Goal: Task Accomplishment & Management: Complete application form

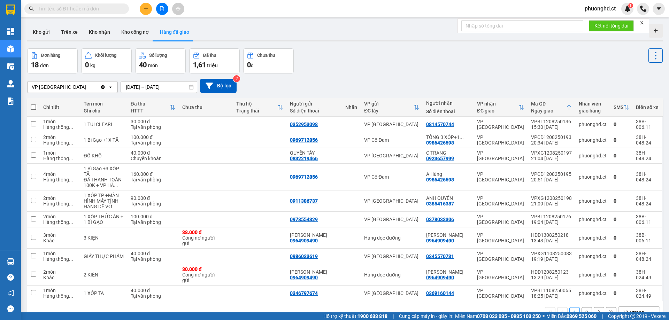
click at [608, 11] on span "phuonghd.ct" at bounding box center [600, 8] width 42 height 9
click at [606, 19] on span "Đăng xuất" at bounding box center [603, 22] width 29 height 8
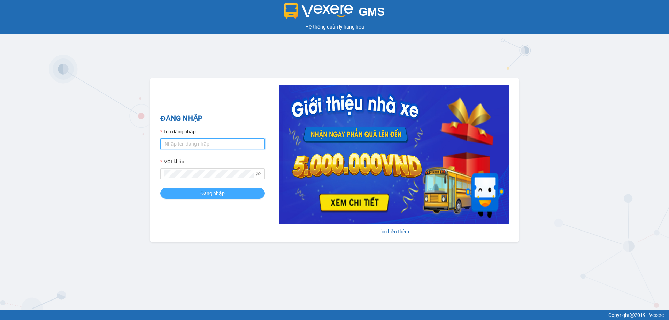
type input "phuonghd.ct"
click at [186, 191] on button "Đăng nhập" at bounding box center [212, 193] width 105 height 11
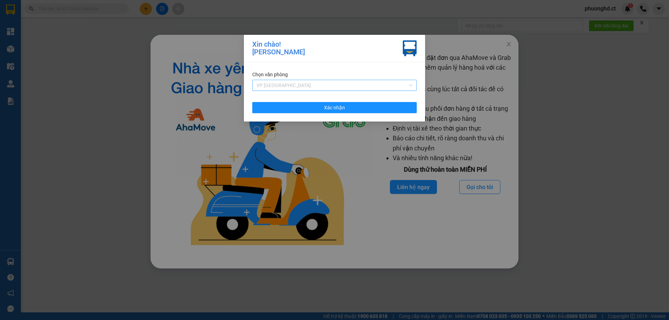
click at [295, 91] on div "VP [GEOGRAPHIC_DATA]" at bounding box center [334, 85] width 164 height 11
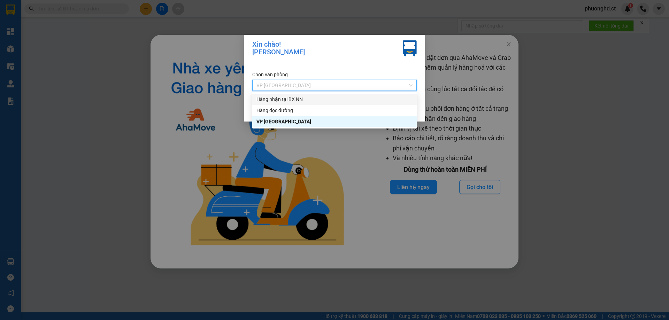
click at [295, 100] on div "Hàng nhận tại BX NN" at bounding box center [334, 99] width 156 height 8
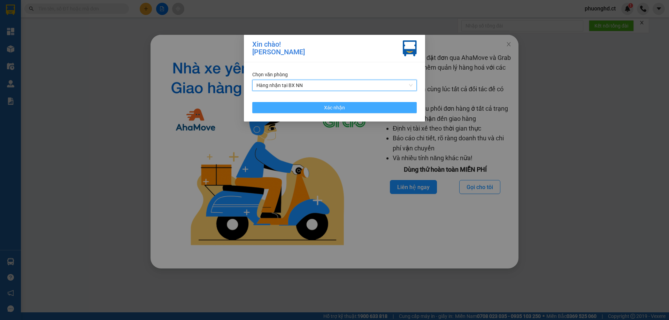
click at [302, 111] on button "Xác nhận" at bounding box center [334, 107] width 164 height 11
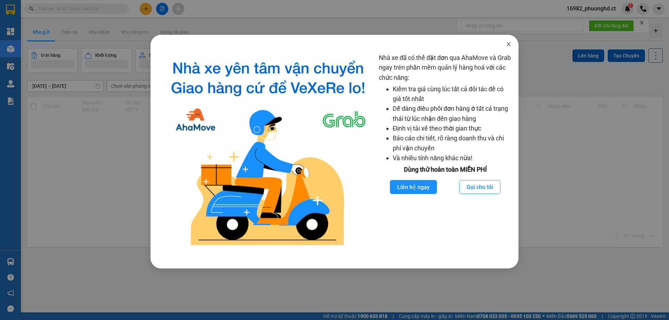
click at [507, 44] on icon "close" at bounding box center [509, 44] width 6 height 6
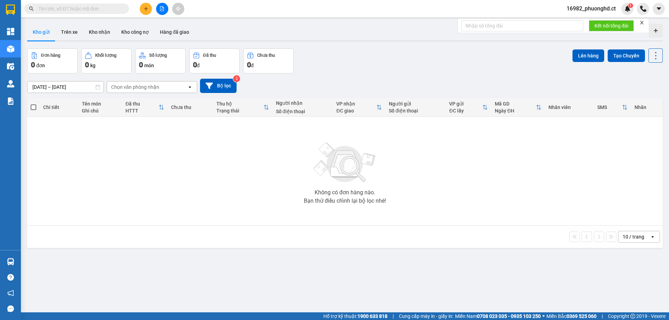
click at [642, 23] on icon "close" at bounding box center [641, 22] width 3 height 3
click at [165, 6] on button at bounding box center [162, 9] width 12 height 12
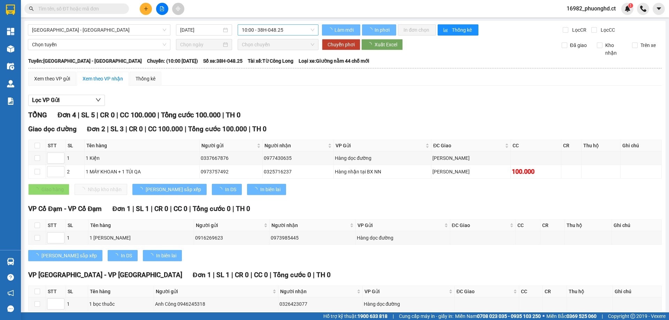
click at [253, 31] on span "10:00 - 38H-048.25" at bounding box center [278, 30] width 72 height 10
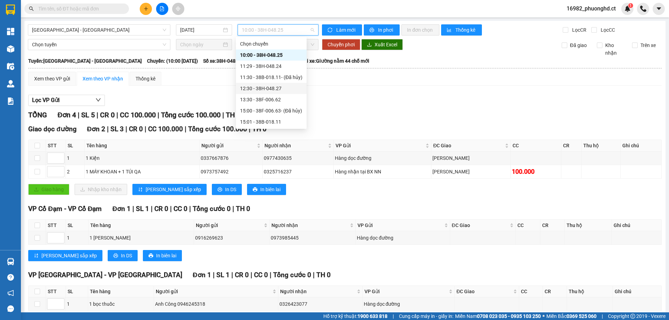
click at [267, 90] on div "12:30 - 38H-048.27" at bounding box center [271, 89] width 62 height 8
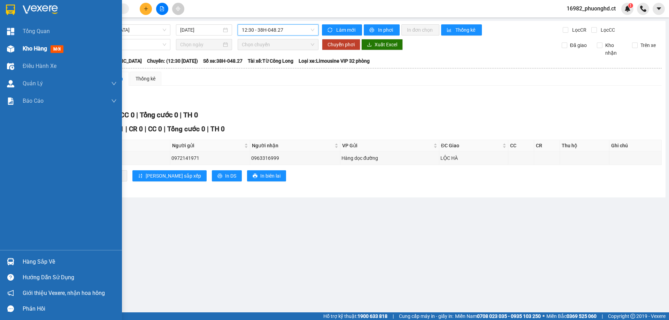
click at [10, 45] on img at bounding box center [10, 48] width 7 height 7
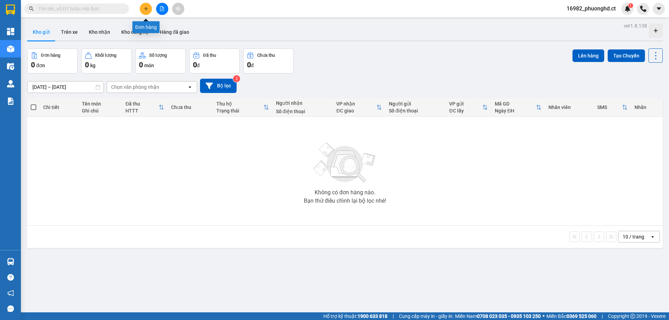
click at [146, 7] on icon "plus" at bounding box center [146, 8] width 5 height 5
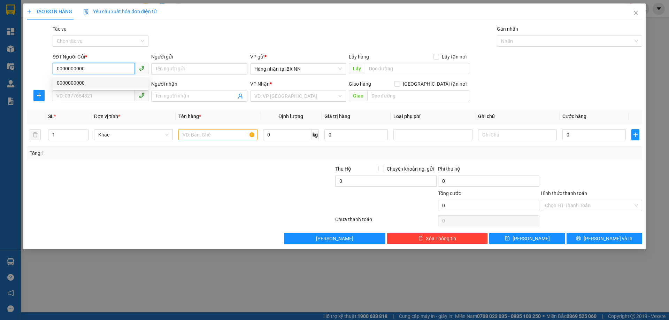
drag, startPoint x: 96, startPoint y: 68, endPoint x: 14, endPoint y: 70, distance: 82.6
click at [14, 70] on div "TẠO ĐƠN HÀNG Yêu cầu xuất hóa đơn điện tử Transit Pickup Surcharge Ids Transit …" at bounding box center [334, 160] width 669 height 320
type input "0000000000"
click at [99, 93] on input "SĐT Người Nhận" at bounding box center [94, 95] width 82 height 11
click at [61, 98] on input "091854437" at bounding box center [94, 95] width 82 height 11
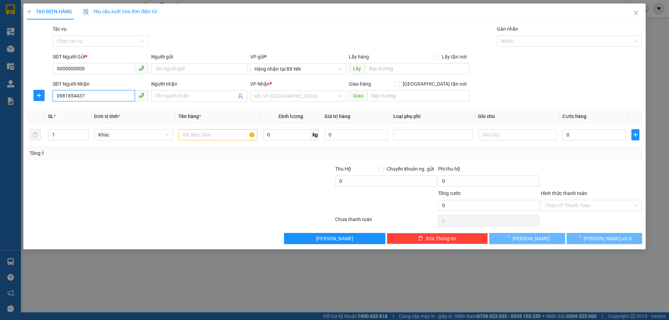
type input "0981854437"
click at [107, 170] on div at bounding box center [129, 177] width 206 height 24
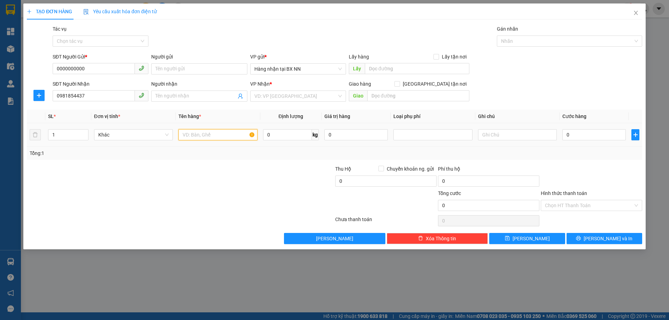
click at [205, 134] on input "text" at bounding box center [217, 134] width 79 height 11
type input "7T SƠN"
drag, startPoint x: 66, startPoint y: 135, endPoint x: 45, endPoint y: 134, distance: 21.3
click at [45, 134] on tr "1 Khác 7T SƠN 0 kg 0 0" at bounding box center [334, 134] width 615 height 23
type input "7"
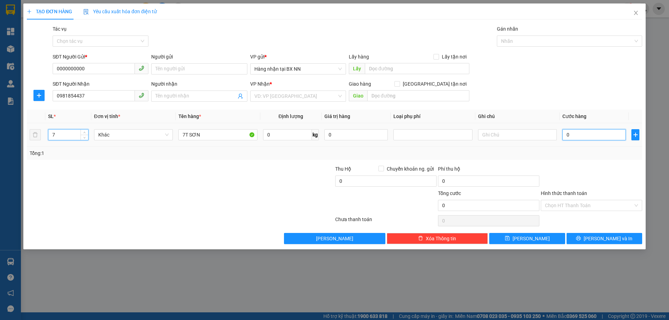
click at [578, 140] on input "0" at bounding box center [593, 134] width 63 height 11
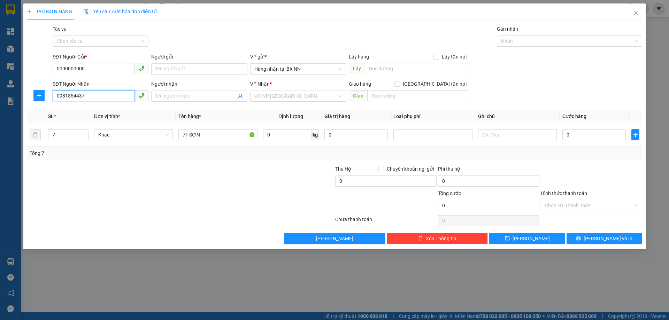
click at [114, 93] on input "0981854437" at bounding box center [94, 95] width 82 height 11
click at [107, 109] on div "0981854437 - A HIẾU" at bounding box center [100, 110] width 87 height 8
type input "A HIẾU"
type input "XUÂN HẢI"
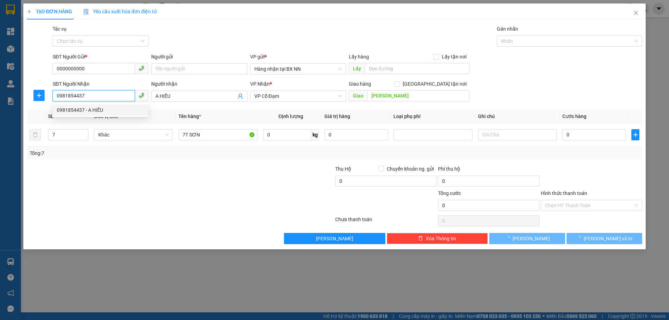
type input "450.000"
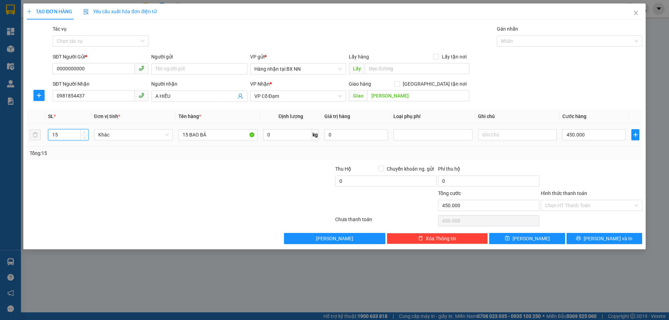
drag, startPoint x: 69, startPoint y: 134, endPoint x: 12, endPoint y: 143, distance: 57.5
click at [12, 143] on div "TẠO ĐƠN HÀNG Yêu cầu xuất hóa đơn điện tử Transit Pickup Surcharge Ids Transit …" at bounding box center [334, 160] width 669 height 320
type input "7"
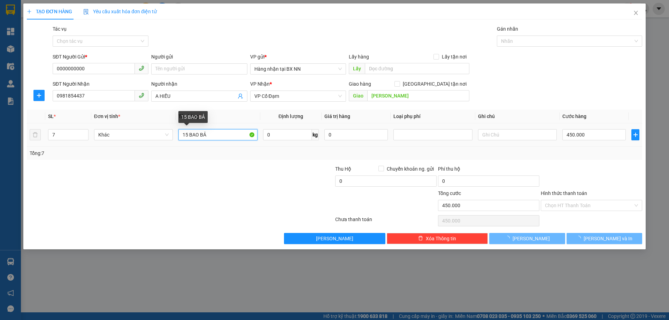
click at [199, 136] on input "15 BAO BẢ" at bounding box center [217, 134] width 79 height 11
type input "0"
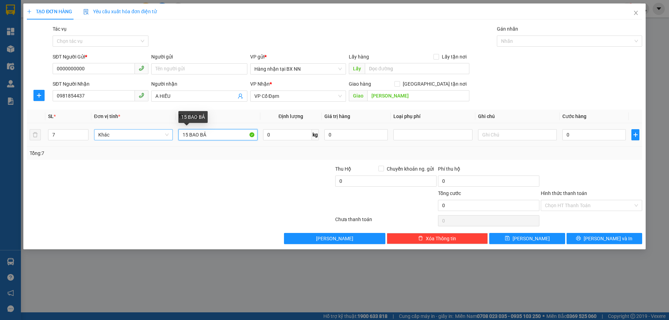
drag, startPoint x: 218, startPoint y: 136, endPoint x: 152, endPoint y: 138, distance: 66.6
click at [152, 138] on tr "7 Khác 15 BAO BẢ 0 kg 0 0" at bounding box center [334, 134] width 615 height 23
type input "7T SƠN"
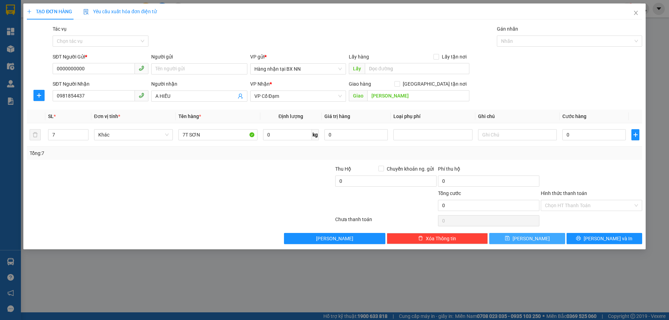
click at [536, 238] on button "Lưu" at bounding box center [527, 238] width 76 height 11
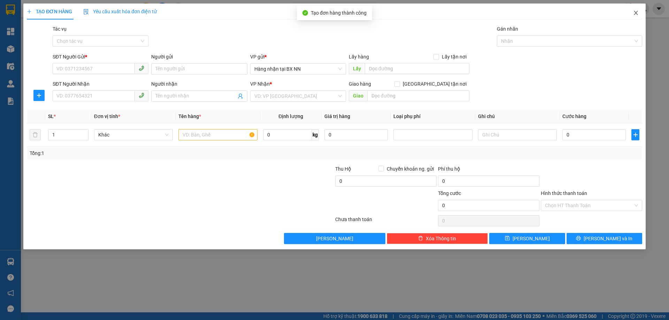
click at [637, 12] on icon "close" at bounding box center [636, 13] width 4 height 4
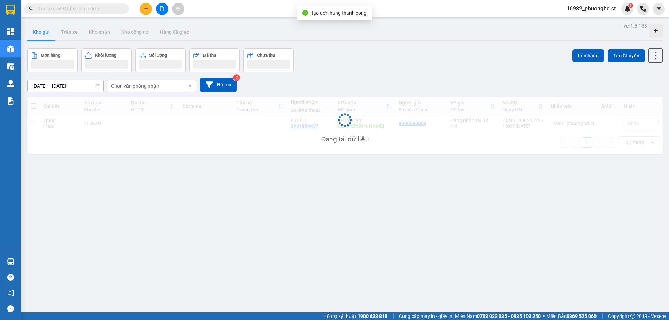
click at [602, 7] on span "16982_phuonghd.ct" at bounding box center [591, 8] width 60 height 9
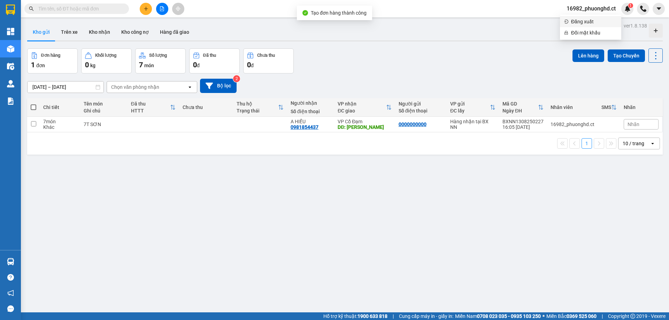
click at [589, 19] on span "Đăng xuất" at bounding box center [594, 22] width 46 height 8
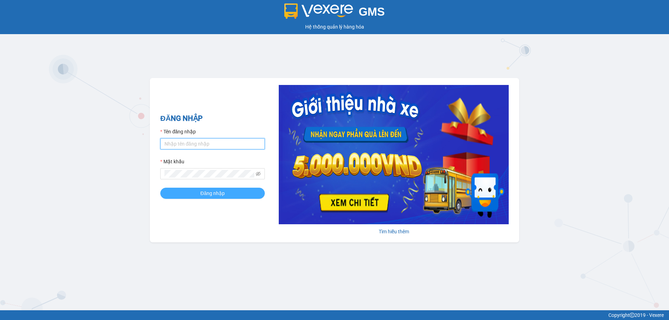
type input "phuonghd.ct"
click at [231, 193] on button "Đăng nhập" at bounding box center [212, 193] width 105 height 11
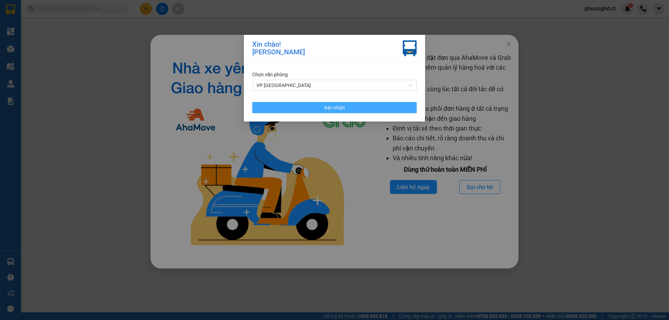
click at [305, 110] on button "Xác nhận" at bounding box center [334, 107] width 164 height 11
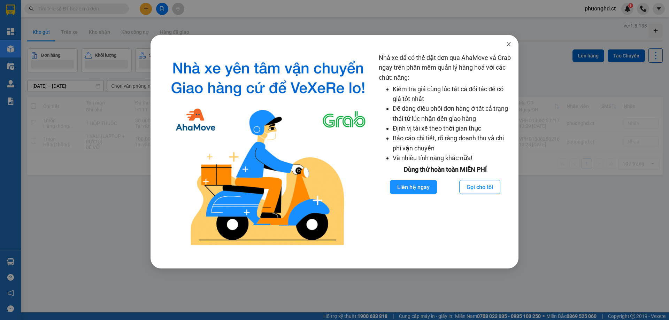
drag, startPoint x: 510, startPoint y: 46, endPoint x: 394, endPoint y: 43, distance: 116.4
click at [509, 46] on icon "close" at bounding box center [509, 44] width 6 height 6
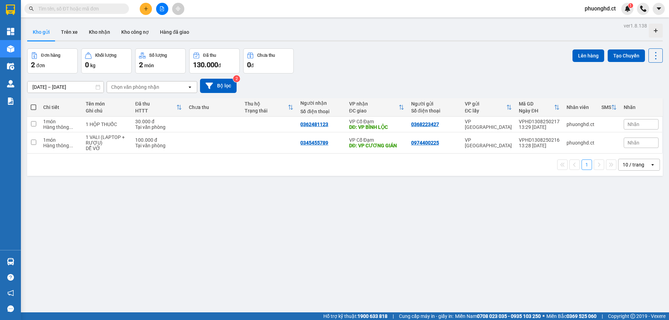
click at [69, 13] on span at bounding box center [76, 8] width 105 height 10
click at [70, 10] on input "text" at bounding box center [79, 9] width 82 height 8
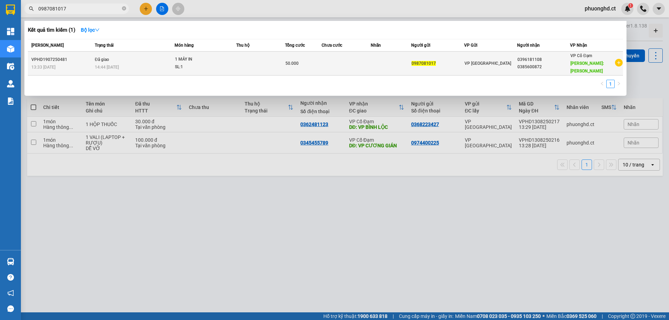
type input "0987081017"
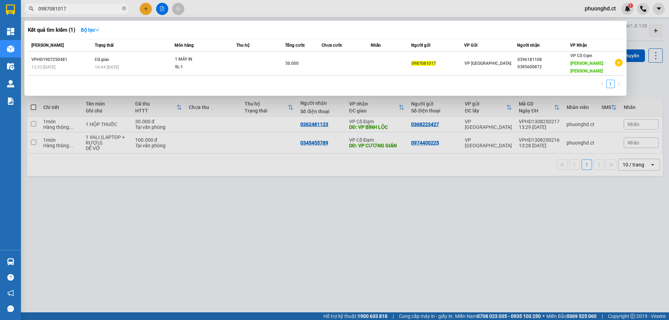
click at [619, 60] on icon "plus-circle" at bounding box center [619, 63] width 8 height 8
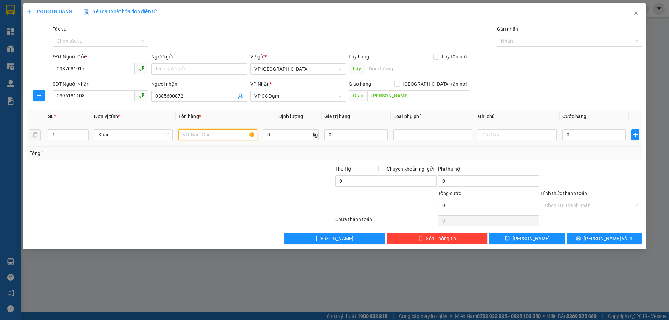
click at [219, 137] on input "text" at bounding box center [217, 134] width 79 height 11
type input "1 MÁY IN"
click at [585, 136] on input "0" at bounding box center [593, 134] width 63 height 11
type input "50"
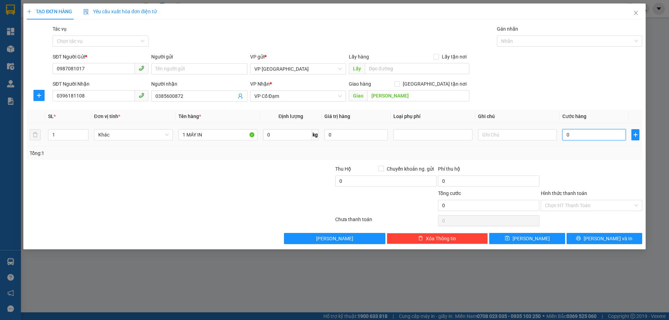
type input "50"
type input "50.000"
click at [586, 238] on button "[PERSON_NAME] và In" at bounding box center [605, 238] width 76 height 11
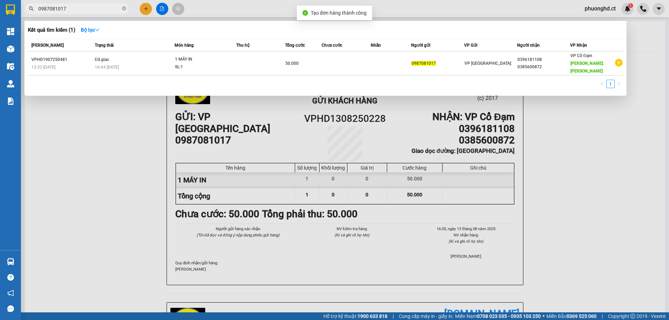
click at [565, 167] on div at bounding box center [334, 160] width 669 height 320
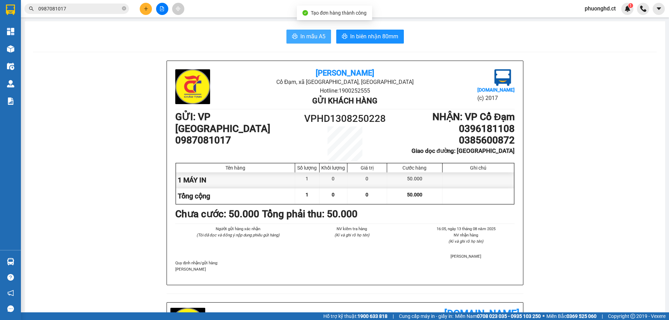
click at [315, 37] on span "In mẫu A5" at bounding box center [312, 36] width 25 height 9
click at [294, 34] on icon "printer" at bounding box center [295, 36] width 6 height 6
click at [431, 37] on div "In mẫu A5 In biên nhận 80mm" at bounding box center [345, 37] width 624 height 14
click at [593, 8] on span "phuonghd.ct" at bounding box center [600, 8] width 42 height 9
click at [594, 18] on span "Đăng xuất" at bounding box center [603, 22] width 29 height 8
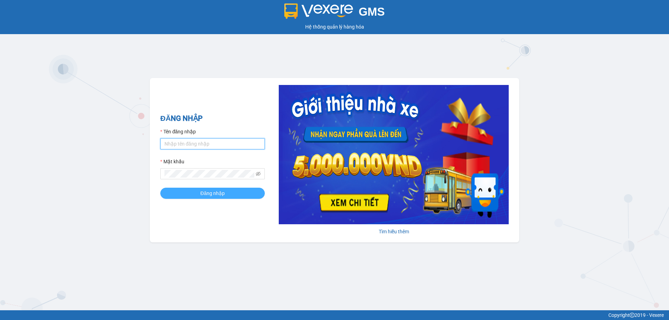
type input "phuonghd.ct"
click at [217, 195] on span "Đăng nhập" at bounding box center [212, 194] width 24 height 8
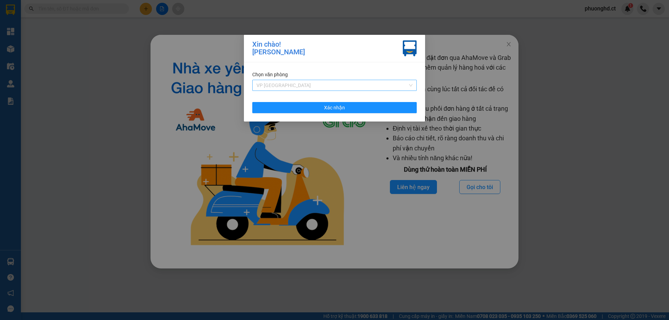
click at [370, 83] on span "VP [GEOGRAPHIC_DATA]" at bounding box center [334, 85] width 156 height 10
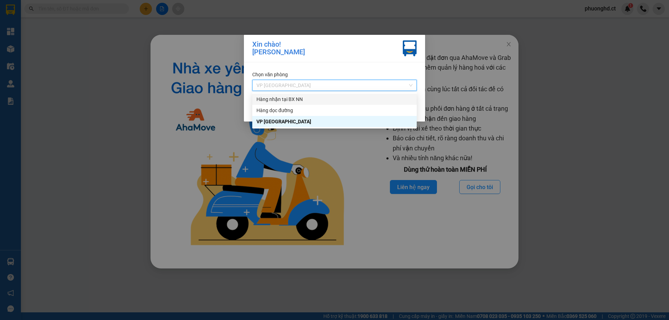
click at [352, 100] on div "Hàng nhận tại BX NN" at bounding box center [334, 99] width 156 height 8
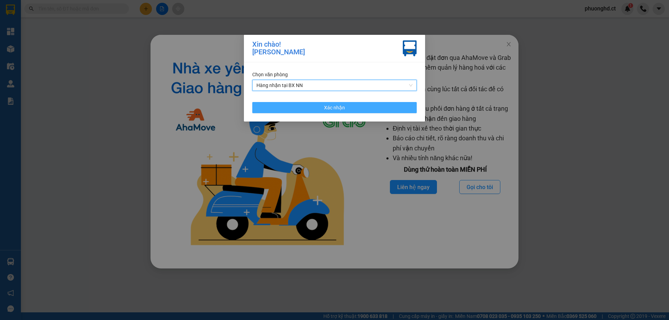
click at [346, 106] on button "Xác nhận" at bounding box center [334, 107] width 164 height 11
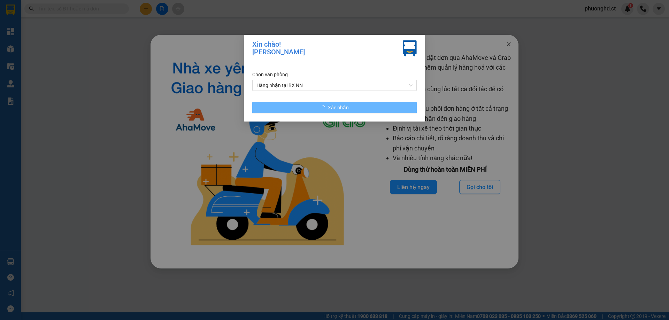
click at [509, 44] on icon "close" at bounding box center [509, 44] width 4 height 4
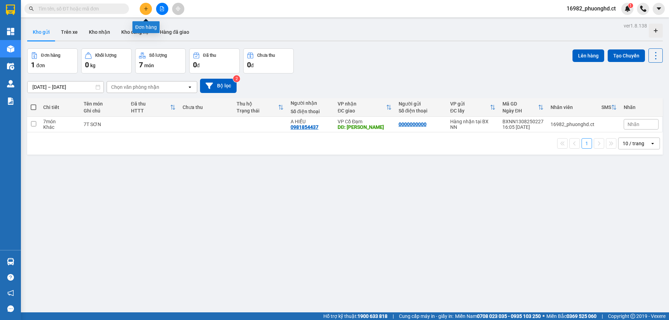
click at [146, 8] on icon "plus" at bounding box center [146, 9] width 0 height 4
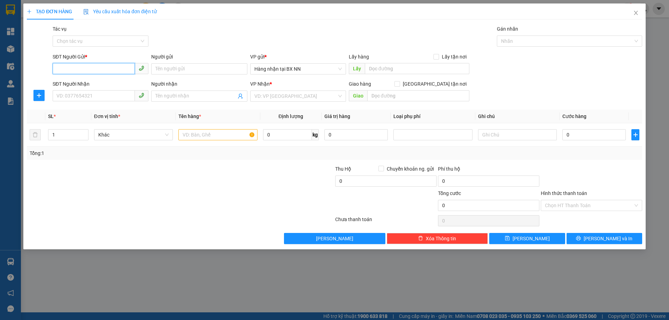
paste input "0000000000"
type input "0000000000"
drag, startPoint x: 84, startPoint y: 97, endPoint x: 669, endPoint y: 8, distance: 591.7
click at [87, 95] on input "SĐT Người Nhận" at bounding box center [94, 95] width 82 height 11
click at [136, 107] on div "0989063888 - TĨNH GIA" at bounding box center [100, 110] width 87 height 8
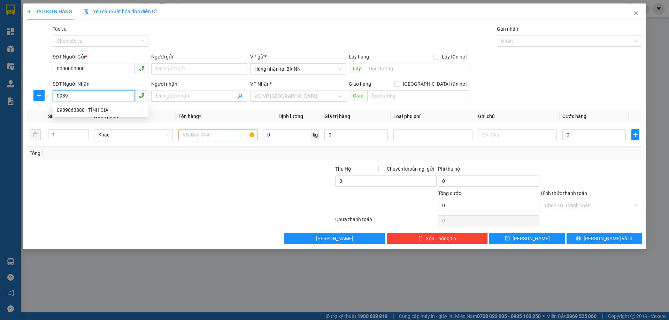
type input "0989063888"
type input "TĨNH GIA"
type input "AN LỘC"
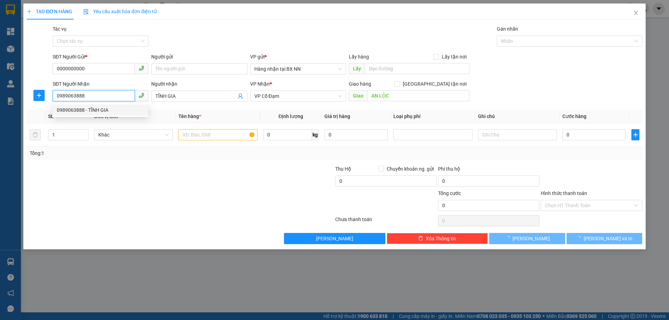
type input "30.000"
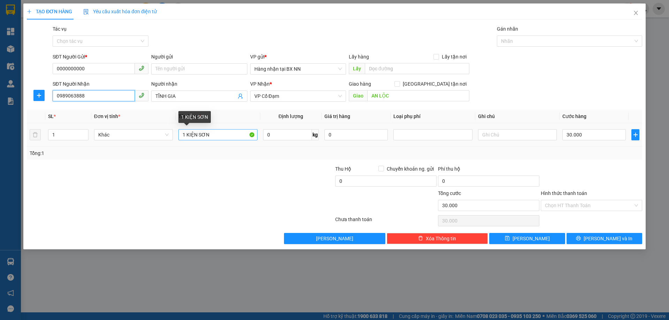
type input "0989063888"
click at [196, 135] on input "1 KIỆN SƠN" at bounding box center [217, 134] width 79 height 11
type input "1 KIỆN + 2 LON SƠN"
drag, startPoint x: 53, startPoint y: 137, endPoint x: 60, endPoint y: 137, distance: 6.7
click at [60, 137] on input "1" at bounding box center [68, 135] width 40 height 10
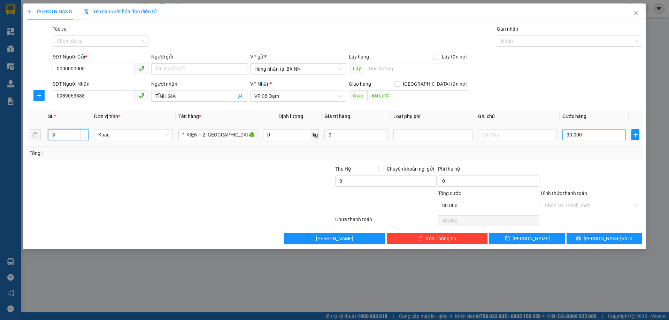
type input "3"
click at [599, 132] on input "30.000" at bounding box center [593, 134] width 63 height 11
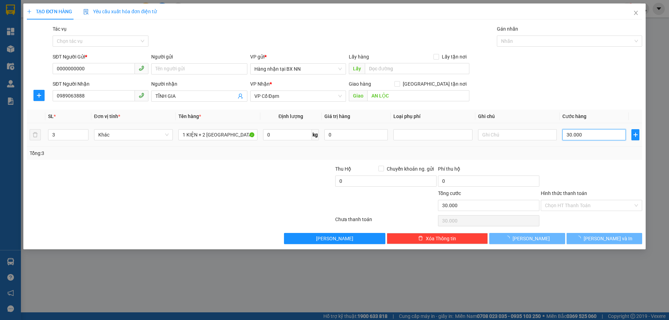
type input "0"
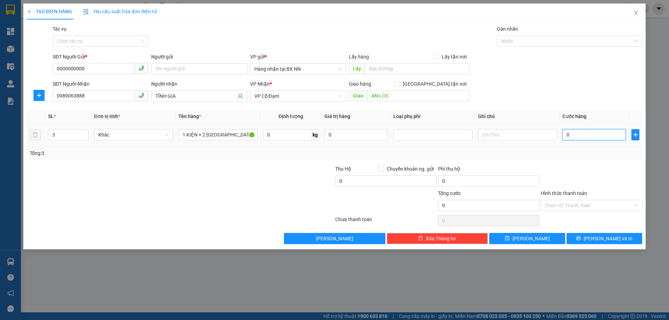
type input "0"
click at [513, 93] on div "SĐT Người Nhận 0989063888 Người nhận TĨNH GIA VP Nhận * VP Cổ Đạm Giao hàng Gia…" at bounding box center [347, 92] width 592 height 24
click at [551, 242] on button "Lưu" at bounding box center [527, 238] width 76 height 11
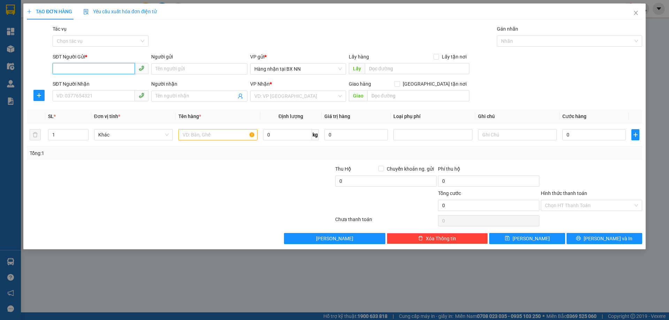
click at [90, 67] on input "SĐT Người Gửi *" at bounding box center [94, 68] width 82 height 11
paste input "0000000000"
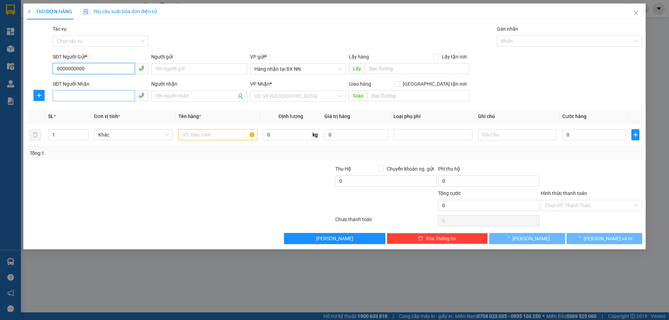
type input "0000000000"
click at [87, 91] on input "SĐT Người Nhận" at bounding box center [94, 95] width 82 height 11
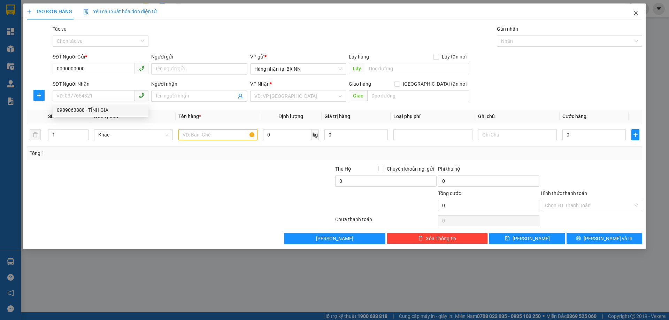
click at [636, 16] on icon "close" at bounding box center [636, 13] width 6 height 6
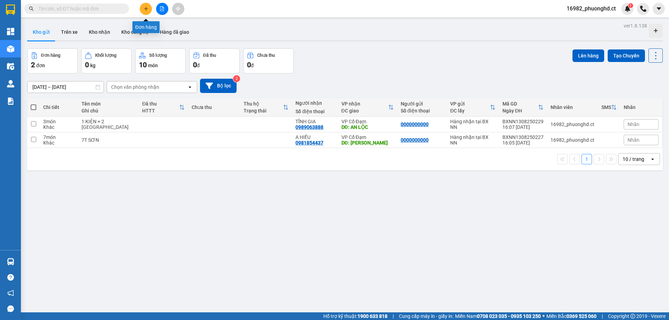
click at [143, 10] on button at bounding box center [146, 9] width 12 height 12
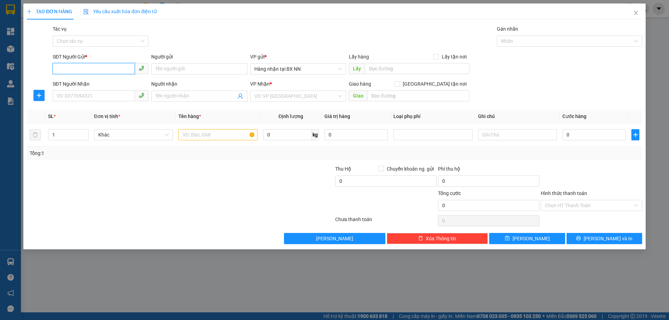
paste input "0000000000"
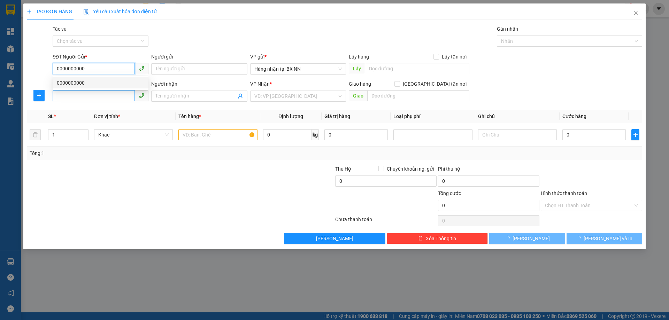
type input "0000000000"
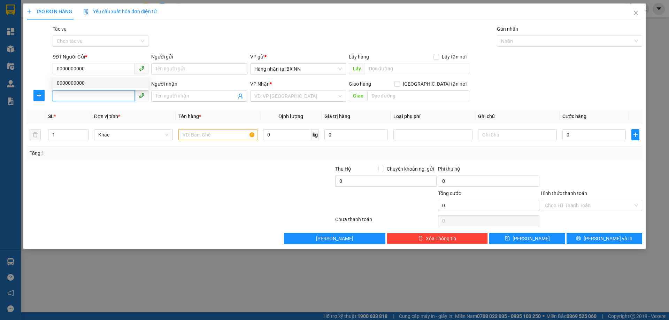
click at [97, 93] on input "SĐT Người Nhận" at bounding box center [94, 95] width 82 height 11
click at [127, 110] on div "0326597704" at bounding box center [100, 110] width 87 height 8
type input "0326597704"
type input "XUÂN MỸ"
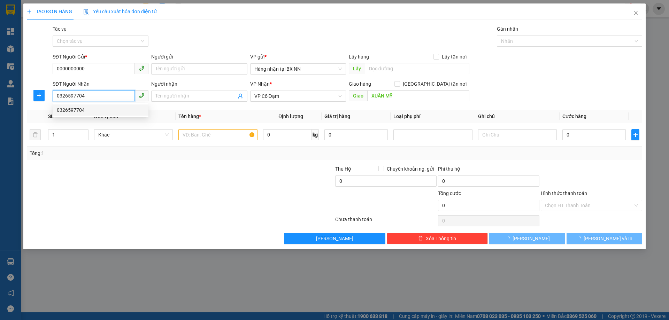
type input "1.000.000"
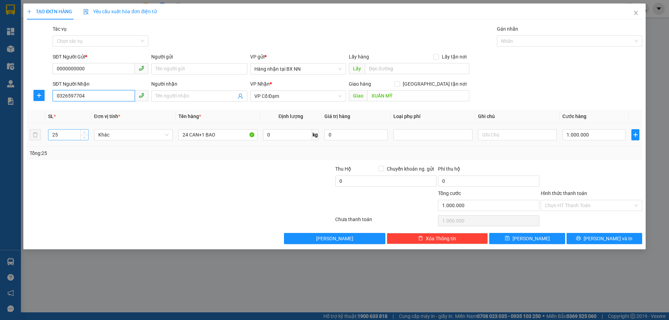
type input "0326597704"
click at [55, 135] on input "25" at bounding box center [68, 135] width 40 height 10
type input "24"
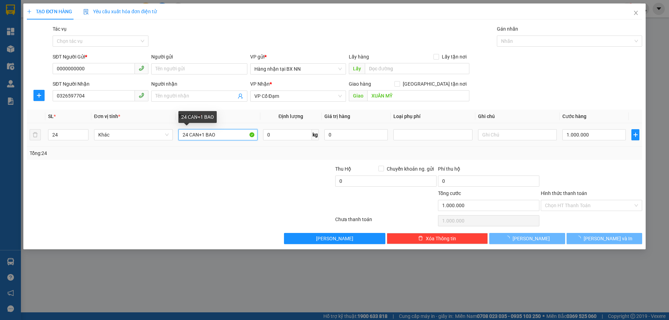
type input "0"
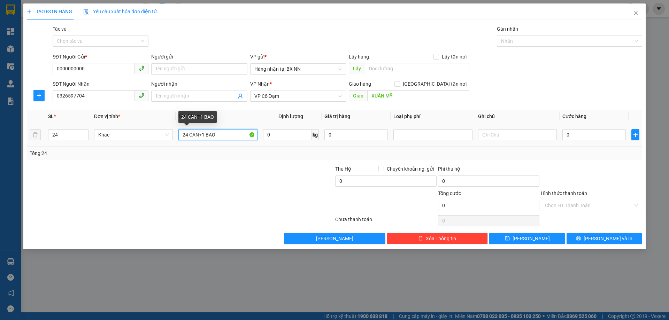
drag, startPoint x: 199, startPoint y: 137, endPoint x: 221, endPoint y: 137, distance: 22.0
click at [221, 137] on input "24 CAN+1 BAO" at bounding box center [217, 134] width 79 height 11
type input "24 CAN"
click at [579, 135] on input "0" at bounding box center [593, 134] width 63 height 11
type input "90"
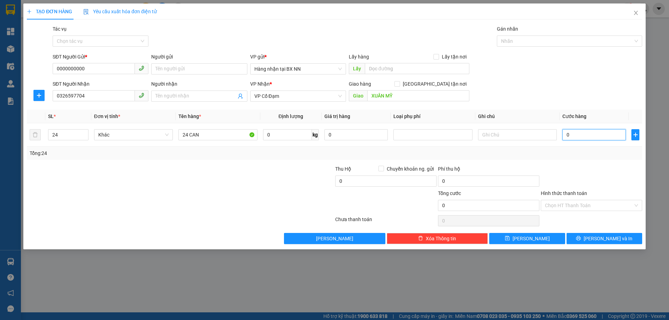
type input "90"
type input "960"
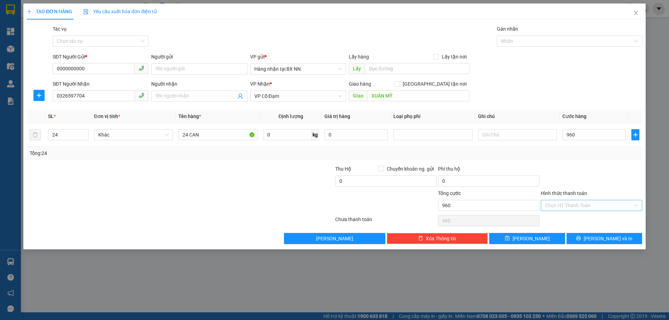
click at [595, 204] on input "Hình thức thanh toán" at bounding box center [589, 205] width 88 height 10
type input "960.000"
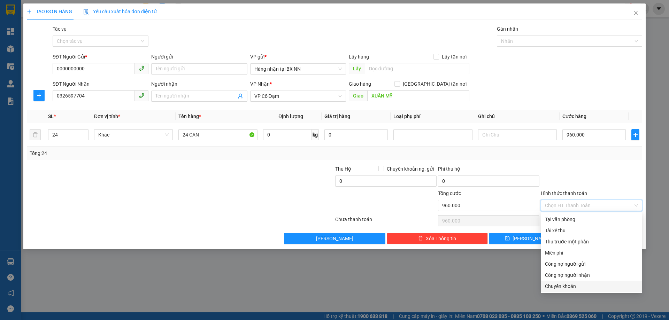
click at [567, 287] on div "Chuyển khoản" at bounding box center [591, 287] width 93 height 8
type input "0"
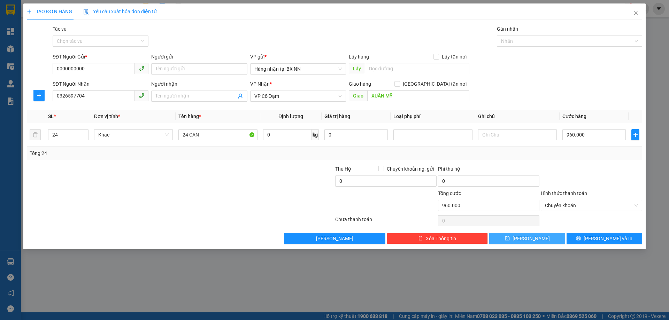
click at [530, 238] on span "Lưu" at bounding box center [531, 239] width 37 height 8
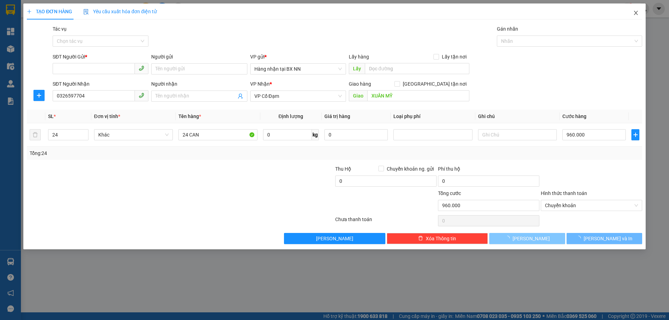
type input "0"
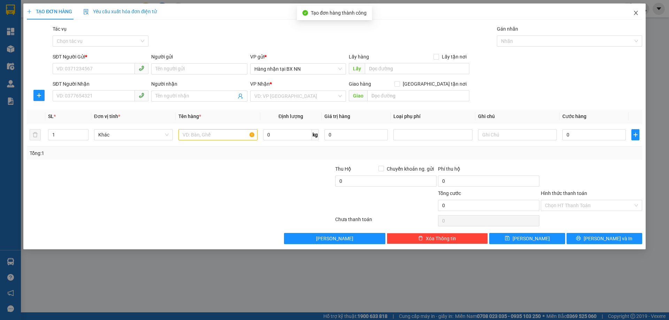
click at [637, 12] on icon "close" at bounding box center [636, 13] width 6 height 6
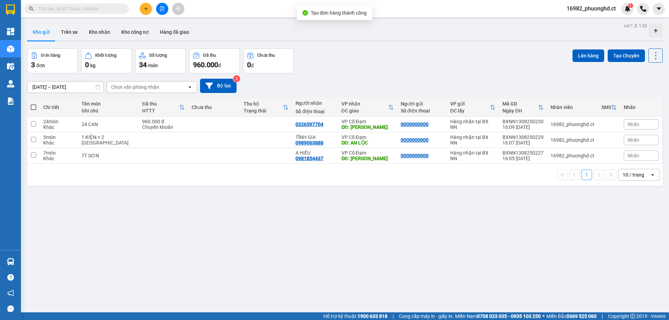
click at [33, 107] on span at bounding box center [34, 108] width 6 height 6
click at [33, 104] on input "checkbox" at bounding box center [33, 104] width 0 height 0
checkbox input "true"
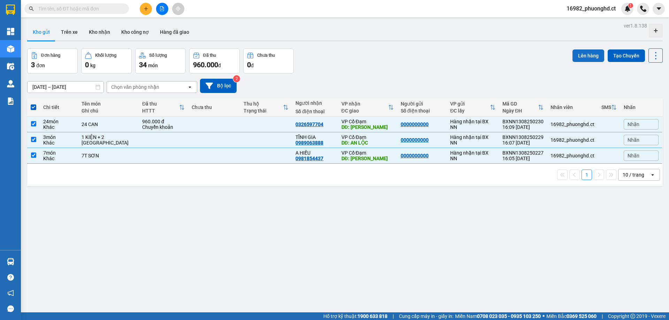
click at [578, 58] on button "Lên hàng" at bounding box center [589, 55] width 32 height 13
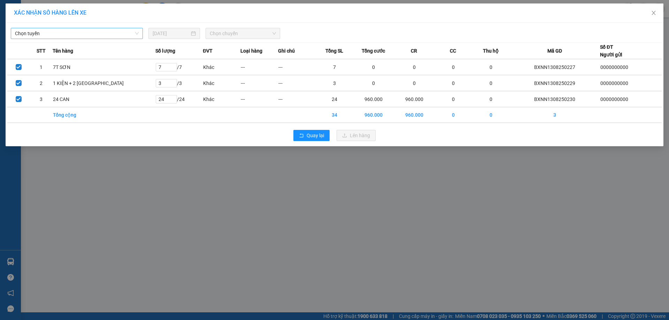
click at [93, 34] on span "Chọn tuyến" at bounding box center [77, 33] width 124 height 10
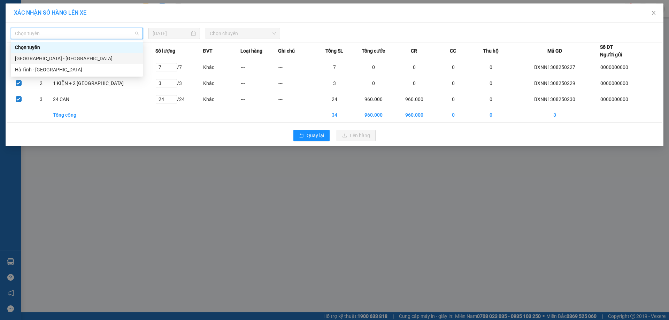
click at [45, 59] on div "Hà Nội - Hà Tĩnh" at bounding box center [77, 59] width 124 height 8
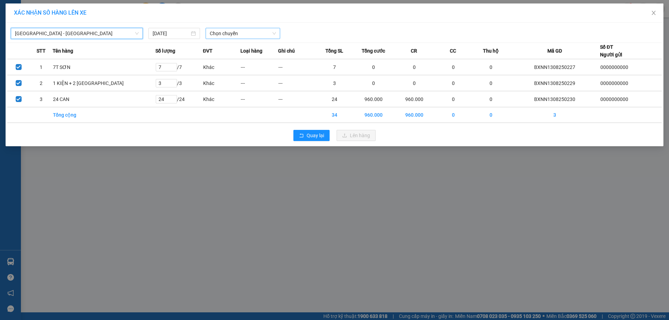
click at [262, 33] on span "Chọn chuyến" at bounding box center [243, 33] width 66 height 10
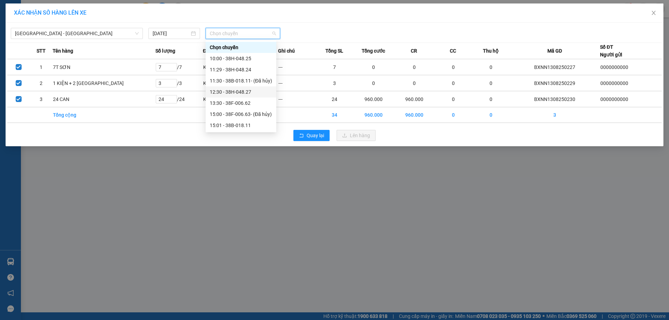
click at [258, 88] on div "12:30 - 38H-048.27" at bounding box center [241, 92] width 62 height 8
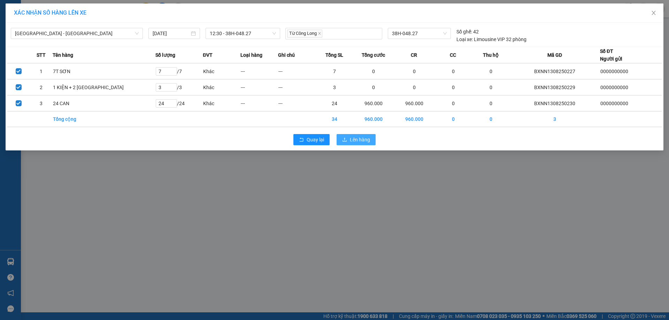
click at [348, 138] on button "Lên hàng" at bounding box center [356, 139] width 39 height 11
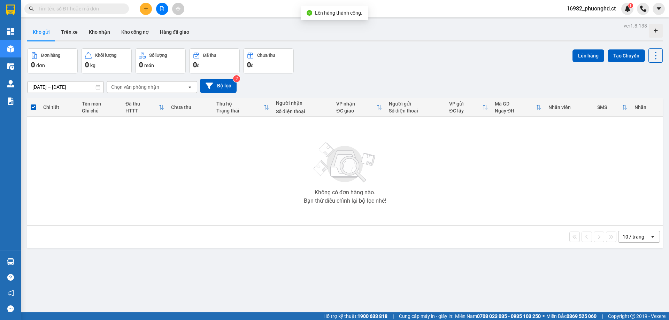
click at [598, 4] on span "16982_phuonghd.ct" at bounding box center [591, 8] width 60 height 9
click at [598, 18] on ul "Đăng xuất Đổi mật khẩu" at bounding box center [590, 27] width 61 height 25
click at [598, 18] on span "Đăng xuất" at bounding box center [594, 22] width 46 height 8
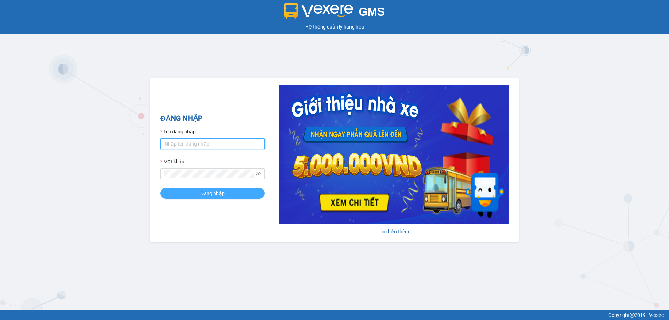
type input "phuonghd.ct"
click at [205, 193] on span "Đăng nhập" at bounding box center [212, 194] width 24 height 8
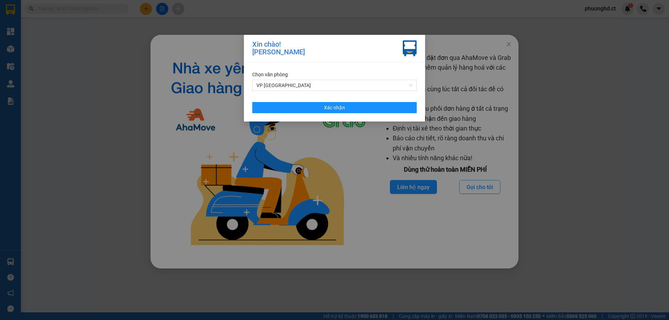
click at [322, 101] on div "Chọn văn phòng VP Hà Đông Xác nhận" at bounding box center [334, 91] width 181 height 59
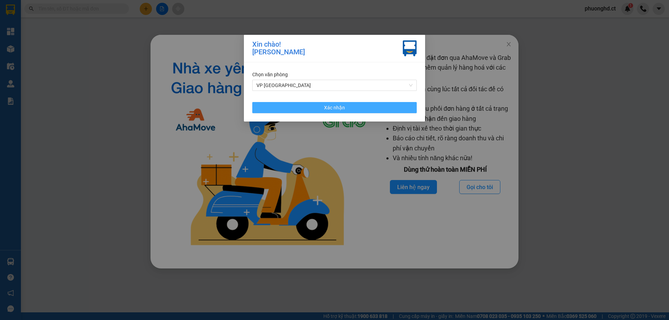
click at [322, 106] on button "Xác nhận" at bounding box center [334, 107] width 164 height 11
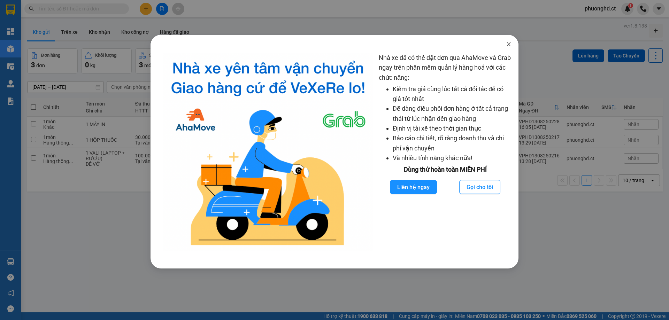
click at [507, 43] on icon "close" at bounding box center [509, 44] width 6 height 6
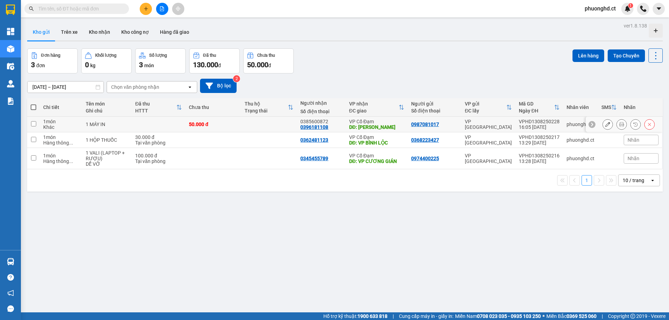
click at [605, 124] on icon at bounding box center [607, 124] width 5 height 5
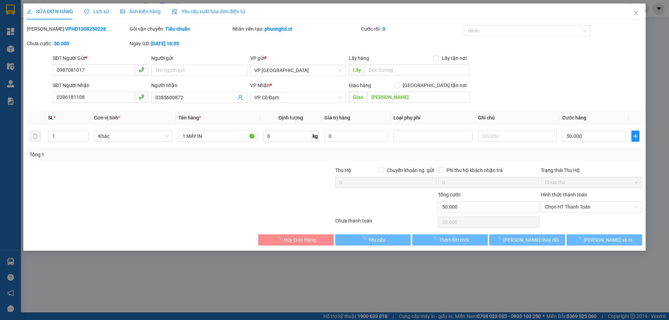
type input "0987081017"
type input "0396181108"
type input "0385600872"
type input "[PERSON_NAME]"
type input "50.000"
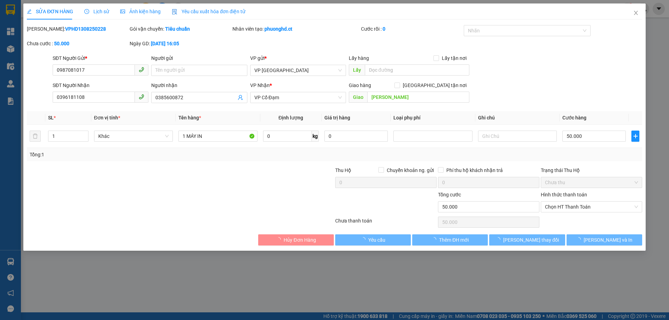
type input "50.000"
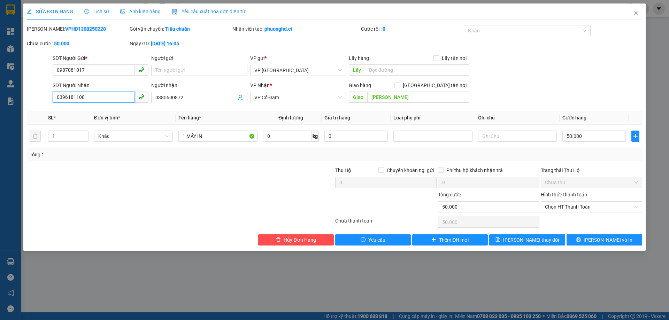
click at [108, 99] on input "0396181108" at bounding box center [94, 97] width 82 height 11
click at [108, 97] on input "0396181108" at bounding box center [94, 97] width 82 height 11
type input "08899618851"
click at [192, 100] on input "0385600872" at bounding box center [195, 98] width 80 height 8
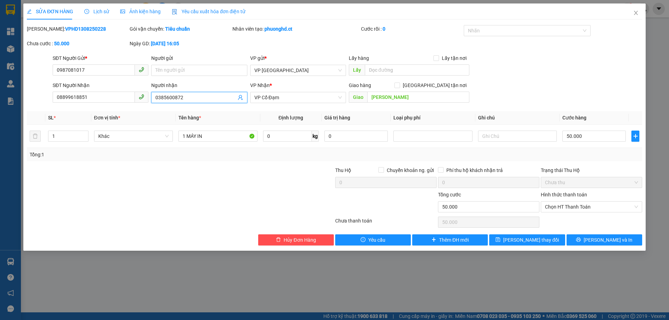
click at [192, 100] on input "0385600872" at bounding box center [195, 98] width 80 height 8
type input "0332277974"
click at [607, 241] on span "[PERSON_NAME] và In" at bounding box center [608, 240] width 49 height 8
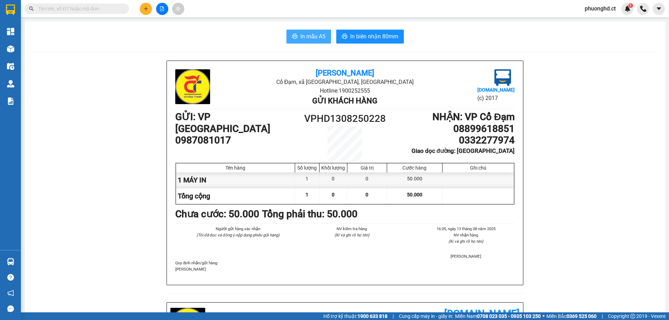
click at [306, 33] on span "In mẫu A5" at bounding box center [312, 36] width 25 height 9
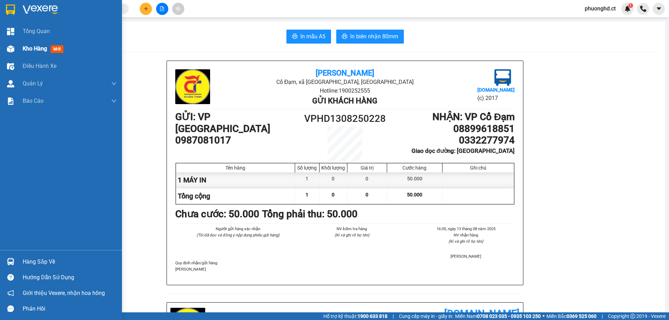
click at [15, 48] on div at bounding box center [11, 49] width 12 height 12
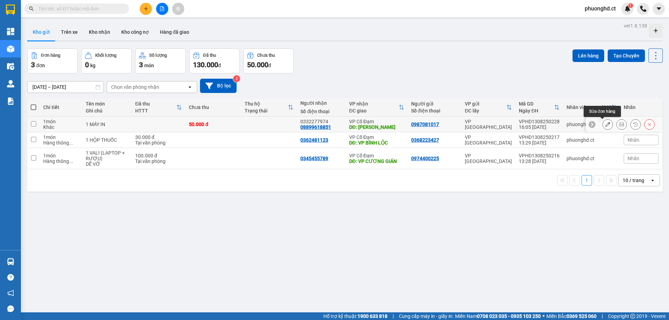
click at [605, 125] on icon at bounding box center [607, 124] width 5 height 5
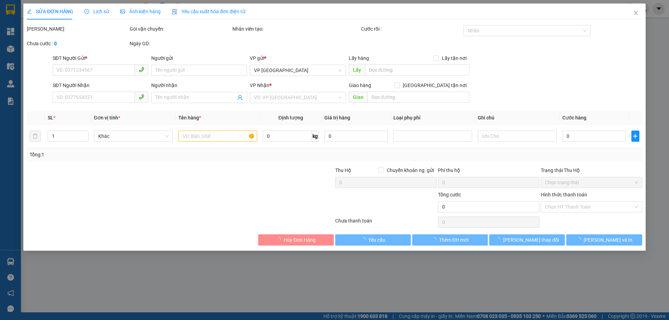
type input "0987081017"
type input "08899618851"
type input "0332277974"
type input "[PERSON_NAME]"
type input "50.000"
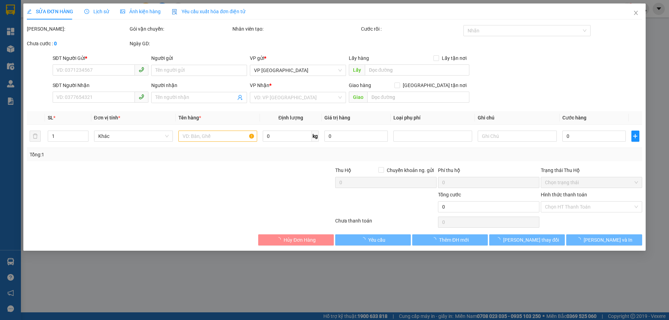
type input "50.000"
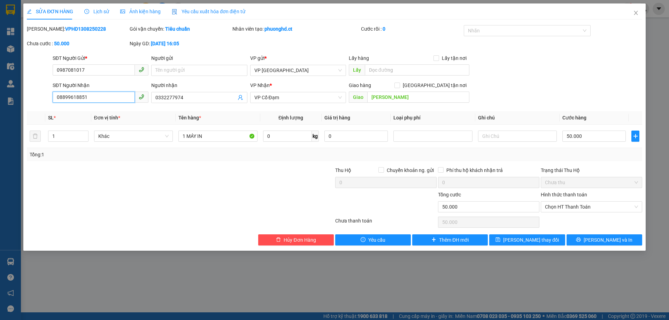
click at [63, 95] on input "08899618851" at bounding box center [94, 97] width 82 height 11
type input "0899618851"
click at [506, 238] on button "[PERSON_NAME] thay đổi" at bounding box center [527, 240] width 76 height 11
